Goal: Information Seeking & Learning: Learn about a topic

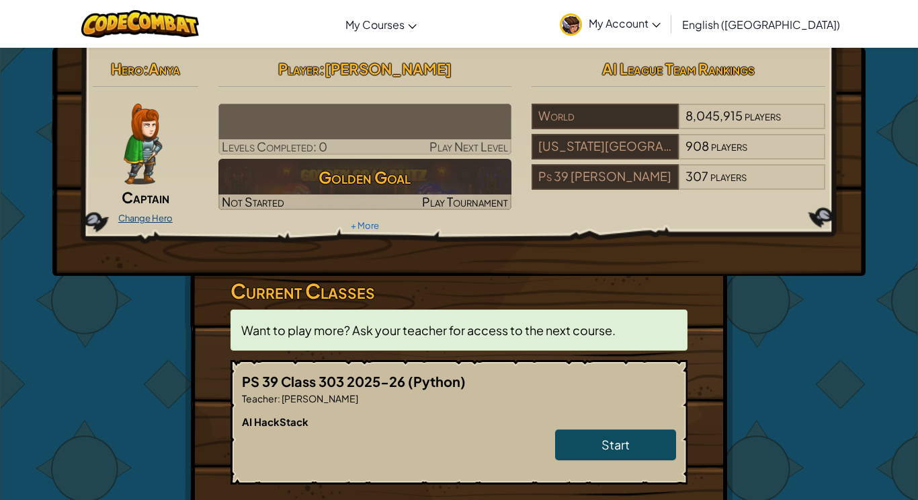
click at [134, 217] on link "Change Hero" at bounding box center [145, 217] width 54 height 11
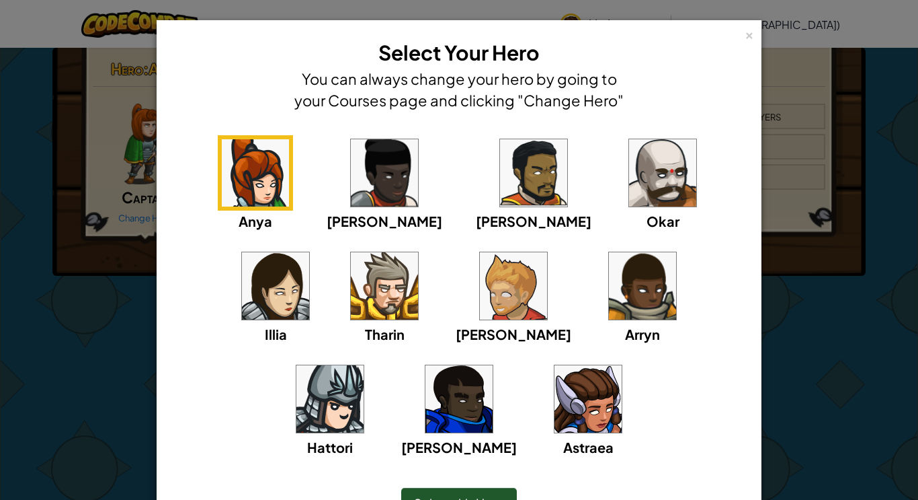
click at [555, 402] on img at bounding box center [588, 398] width 67 height 67
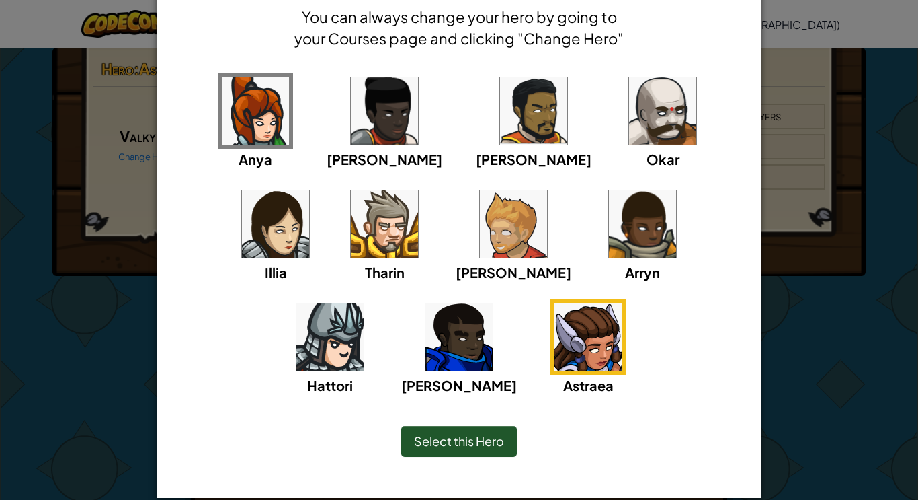
scroll to position [61, 0]
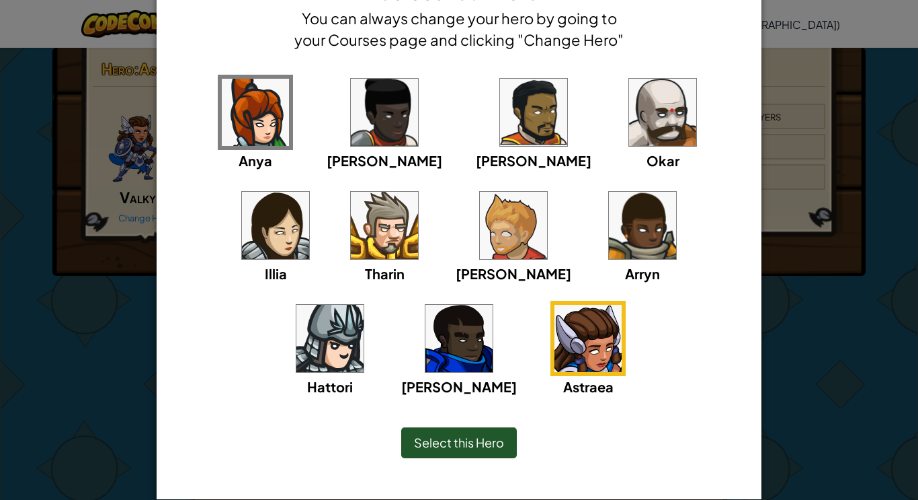
click at [497, 440] on span "Select this Hero" at bounding box center [459, 441] width 90 height 15
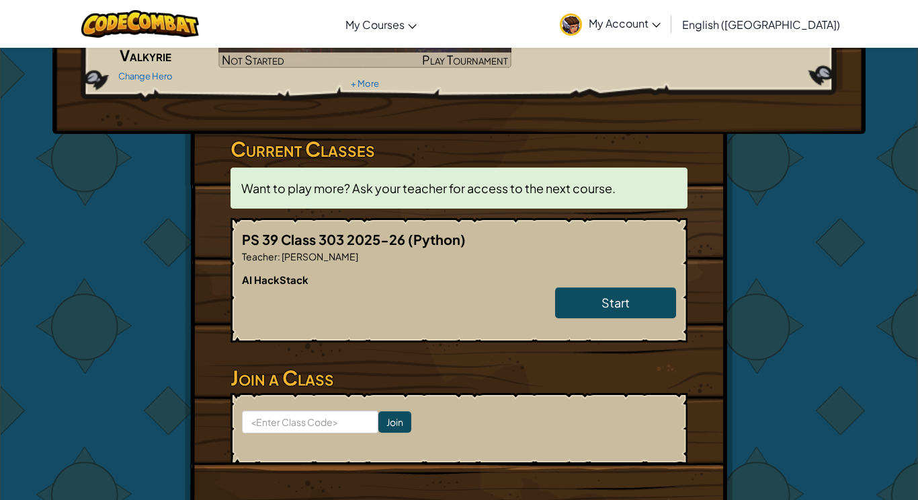
scroll to position [146, 0]
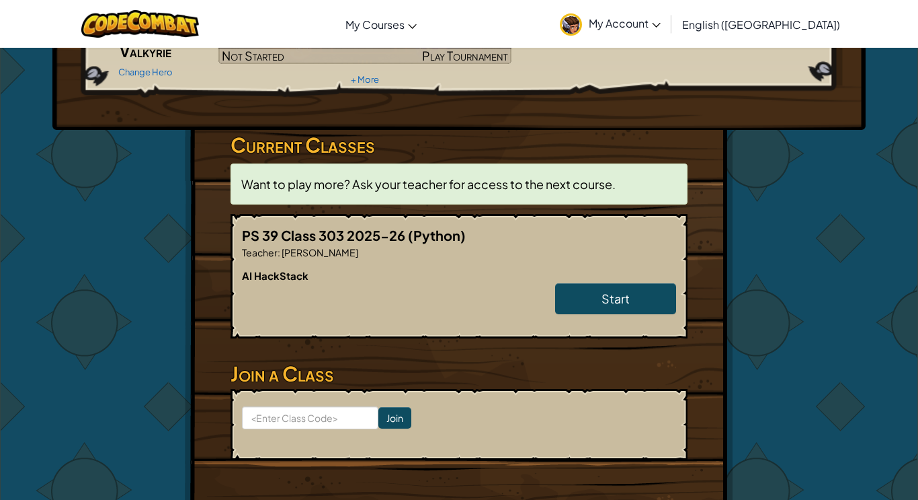
click at [654, 281] on h6 "AI HackStack" at bounding box center [459, 275] width 434 height 15
click at [651, 292] on link "Start" at bounding box center [615, 298] width 121 height 31
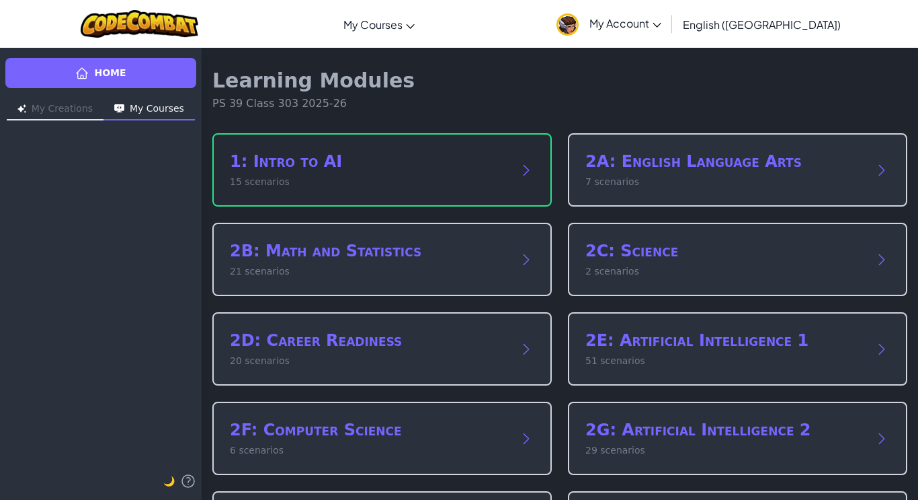
click at [424, 178] on p "15 scenarios" at bounding box center [369, 182] width 278 height 14
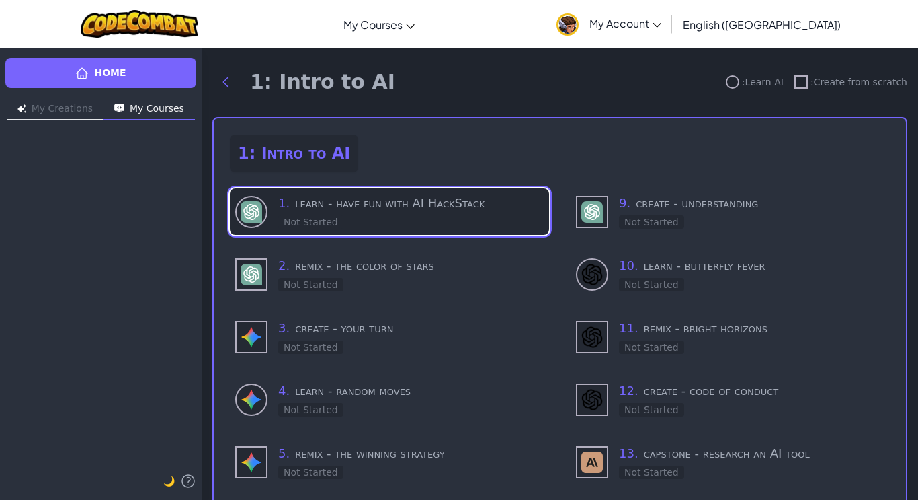
click at [350, 209] on h3 "1 . learn - have fun with AI HackStack" at bounding box center [411, 203] width 266 height 19
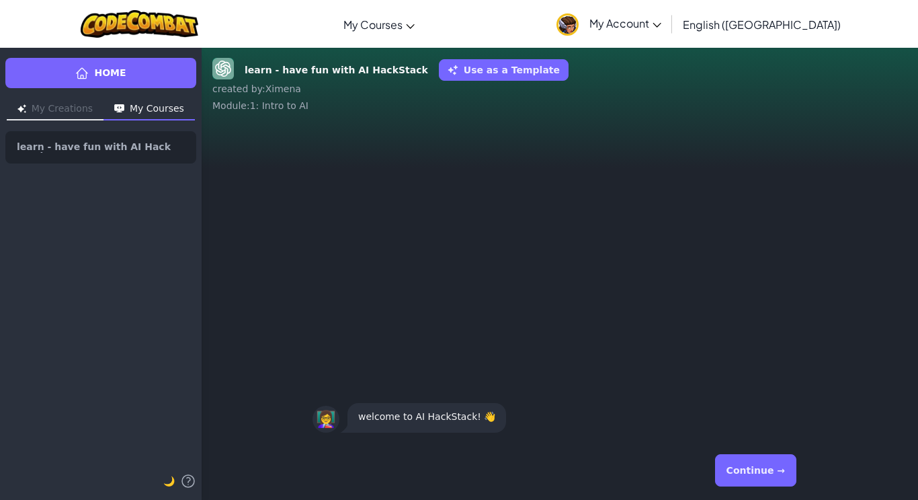
click at [754, 465] on button "Continue →" at bounding box center [755, 470] width 81 height 32
click at [769, 471] on button "Continue →" at bounding box center [755, 470] width 81 height 32
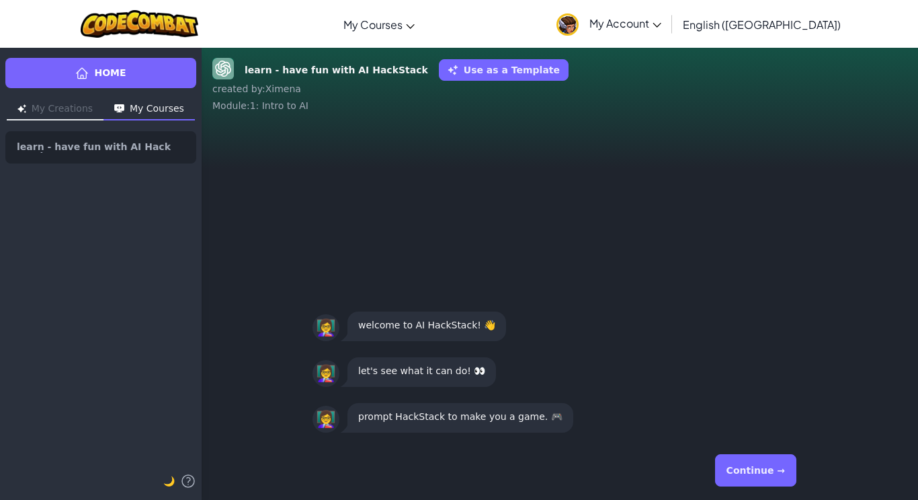
click at [733, 463] on button "Continue →" at bounding box center [755, 470] width 81 height 32
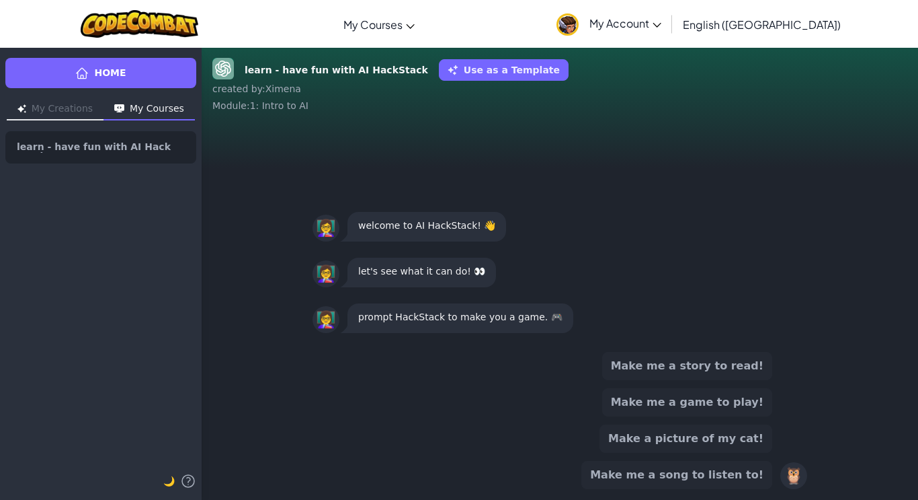
click at [725, 402] on button "Make me a game to play!" at bounding box center [687, 402] width 170 height 28
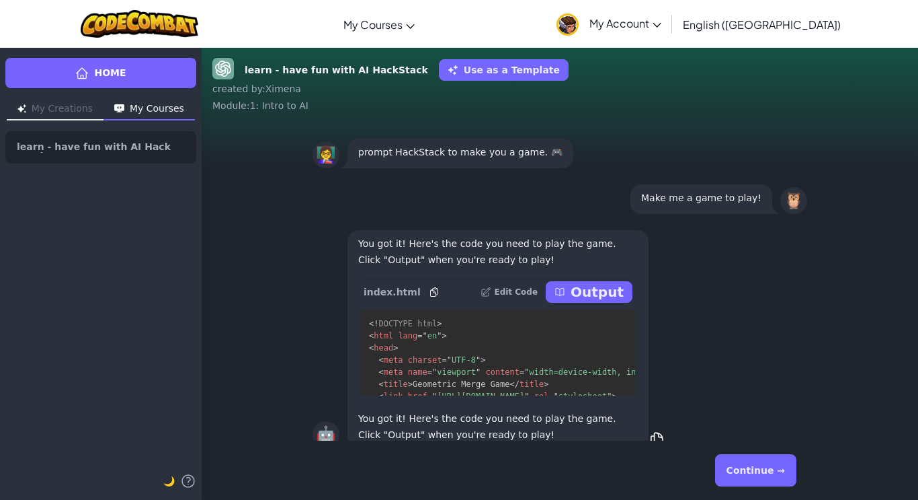
click at [608, 291] on p "Output" at bounding box center [597, 291] width 53 height 19
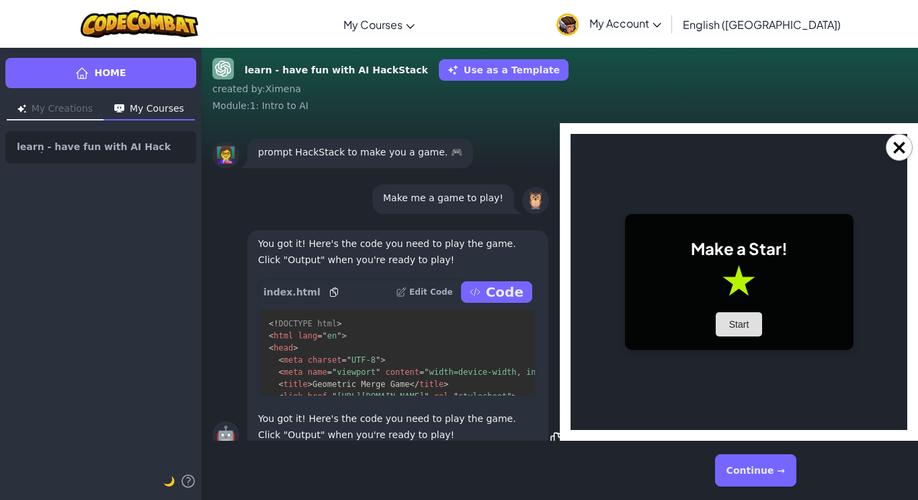
click at [744, 315] on button "Start" at bounding box center [739, 324] width 47 height 24
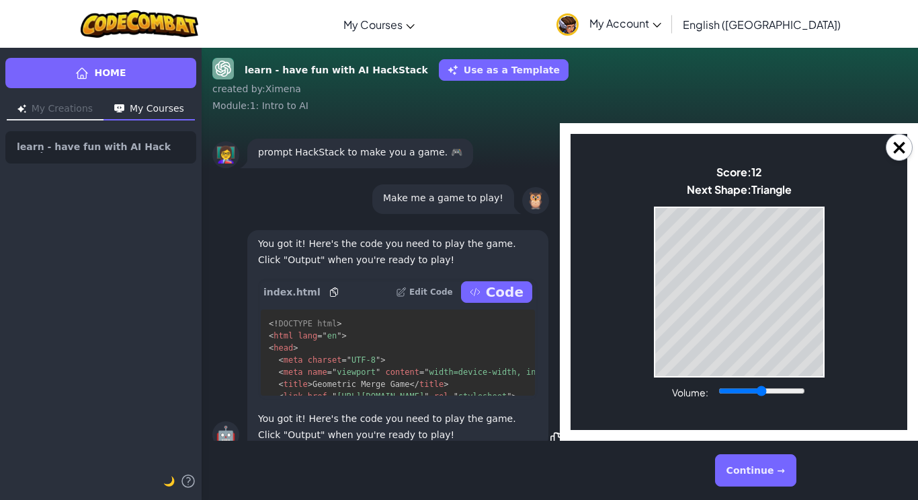
click at [692, 381] on body "Make a Star! Start Score: 12 Next Shape: Triangle Game Over Your stack reached …" at bounding box center [739, 282] width 337 height 296
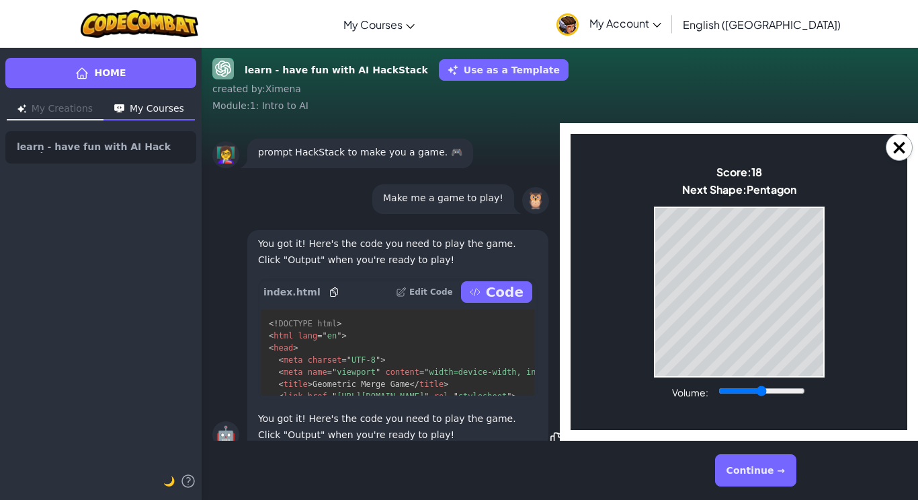
click at [700, 394] on label "Volume:" at bounding box center [690, 392] width 36 height 12
click at [719, 394] on input "Volume:" at bounding box center [762, 390] width 87 height 11
click at [700, 394] on label "Volume:" at bounding box center [690, 392] width 36 height 12
click at [719, 394] on input "Volume:" at bounding box center [762, 390] width 87 height 11
click at [700, 394] on label "Volume:" at bounding box center [690, 392] width 36 height 12
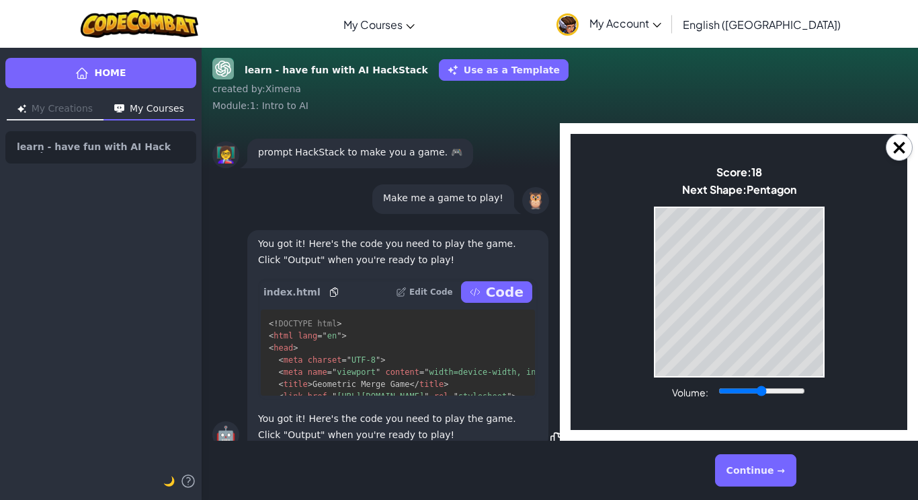
click at [719, 394] on input "Volume:" at bounding box center [762, 390] width 87 height 11
drag, startPoint x: 701, startPoint y: 393, endPoint x: 739, endPoint y: 410, distance: 41.2
click at [739, 410] on body "Make a Star! Start Score: 18 Next Shape: [GEOGRAPHIC_DATA] Game Over Your stack…" at bounding box center [739, 282] width 337 height 296
click at [701, 380] on body "Make a Star! Start Score: 38 Next Shape: Hexagon Game Over Your stack reached t…" at bounding box center [739, 282] width 337 height 296
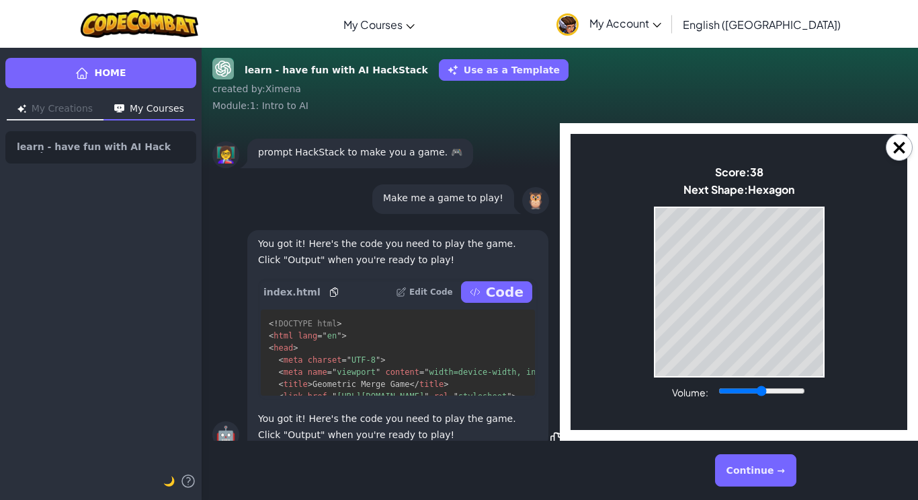
click at [701, 380] on body "Make a Star! Start Score: 38 Next Shape: Hexagon Game Over Your stack reached t…" at bounding box center [739, 282] width 337 height 296
click at [902, 146] on button "×" at bounding box center [899, 147] width 27 height 27
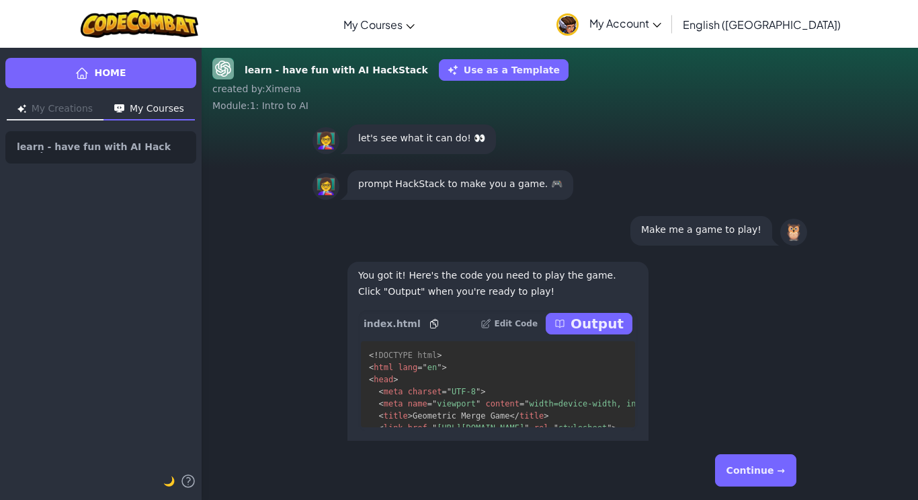
scroll to position [-46, 0]
